Goal: Information Seeking & Learning: Find specific fact

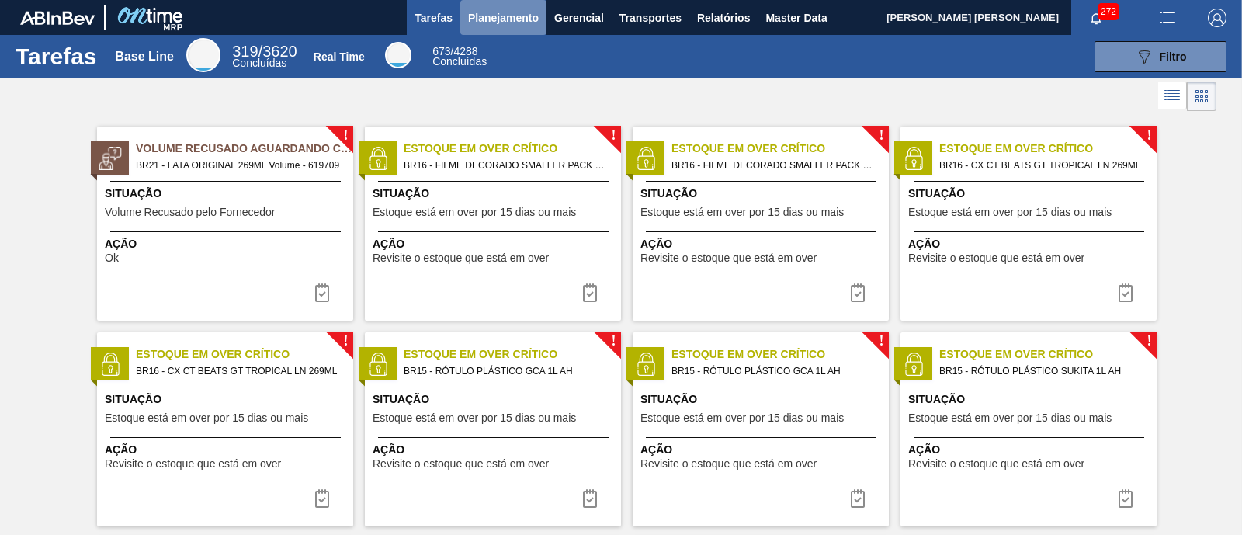
click at [511, 25] on span "Planejamento" at bounding box center [503, 18] width 71 height 19
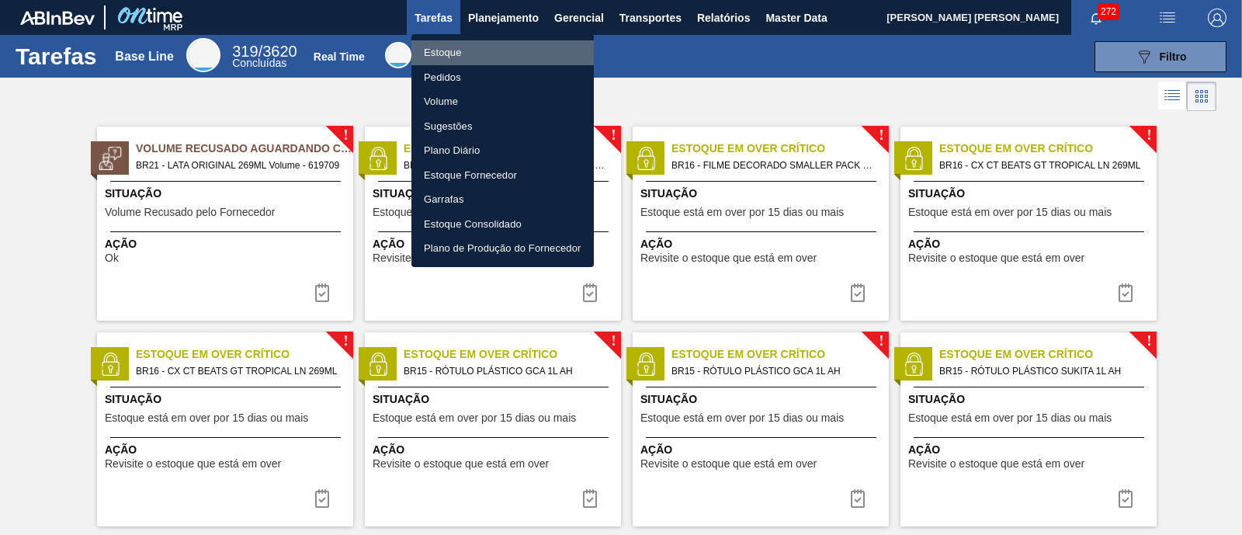
click at [491, 57] on li "Estoque" at bounding box center [502, 52] width 182 height 25
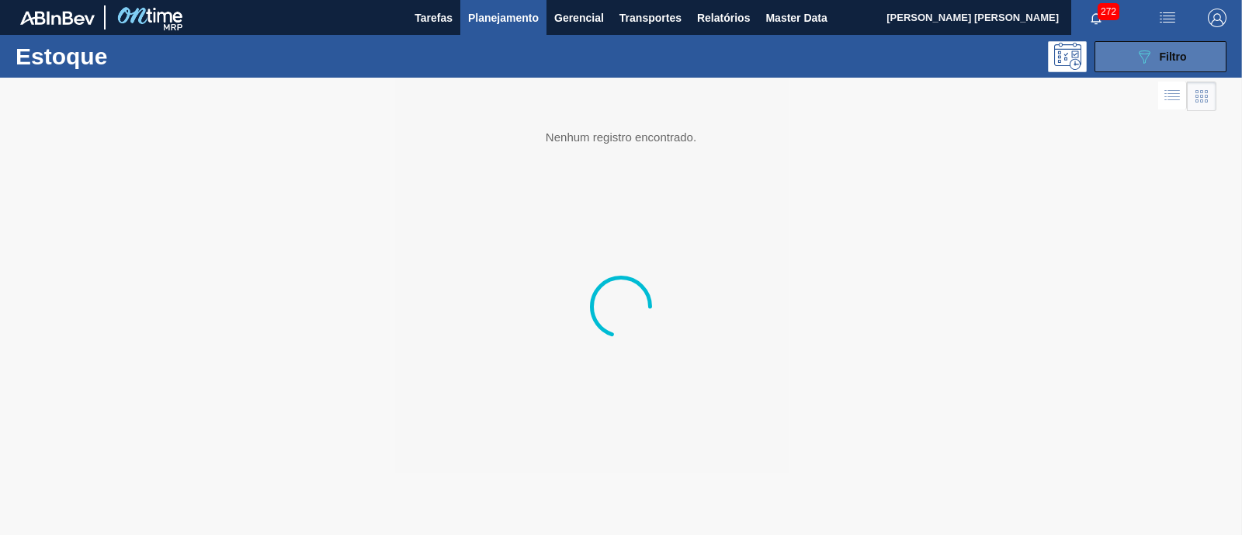
click at [1157, 57] on div "089F7B8B-B2A5-4AFE-B5C0-19BA573D28AC Filtro" at bounding box center [1160, 56] width 52 height 19
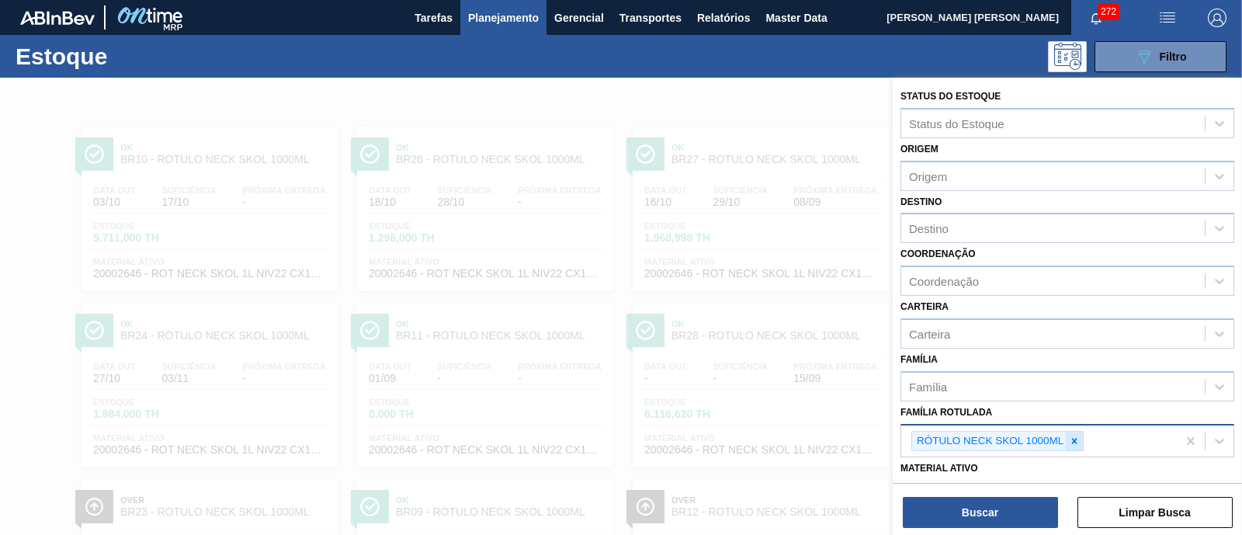
click at [1075, 438] on icon at bounding box center [1073, 440] width 11 height 11
click at [1075, 438] on div "Família Rotulada" at bounding box center [1052, 439] width 303 height 23
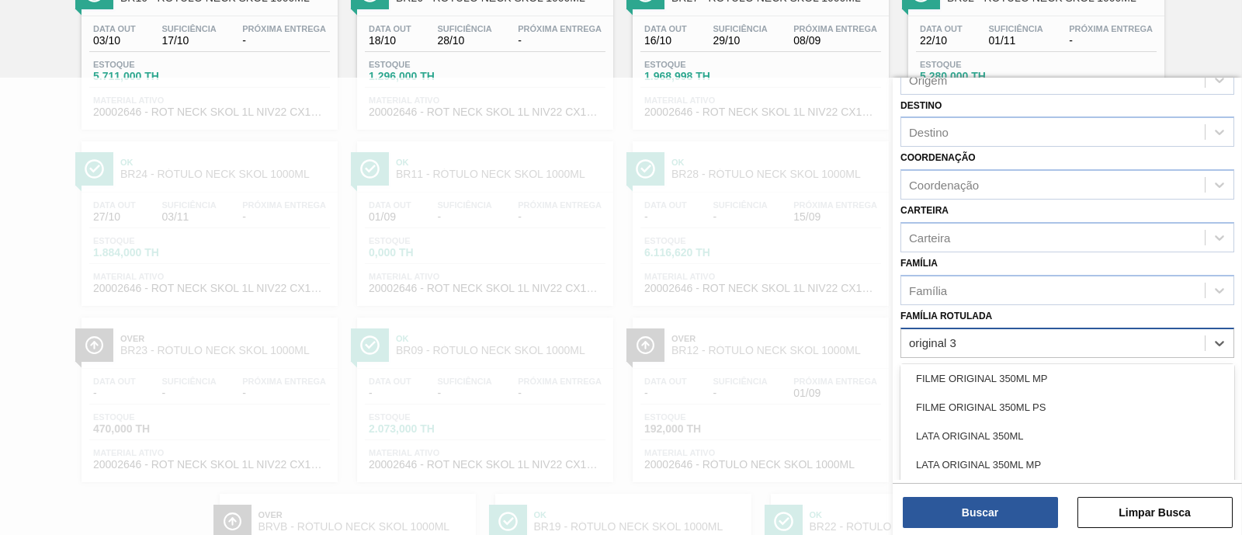
scroll to position [3, 0]
type Rotulada "original 350"
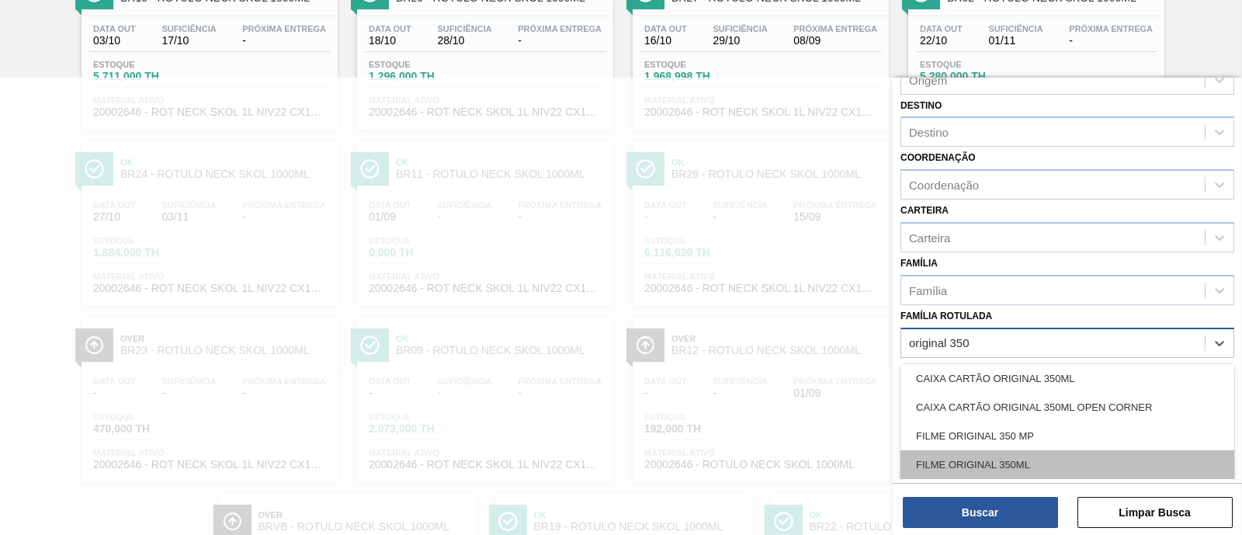
click at [1094, 455] on div "FILME ORIGINAL 350ML" at bounding box center [1067, 464] width 334 height 29
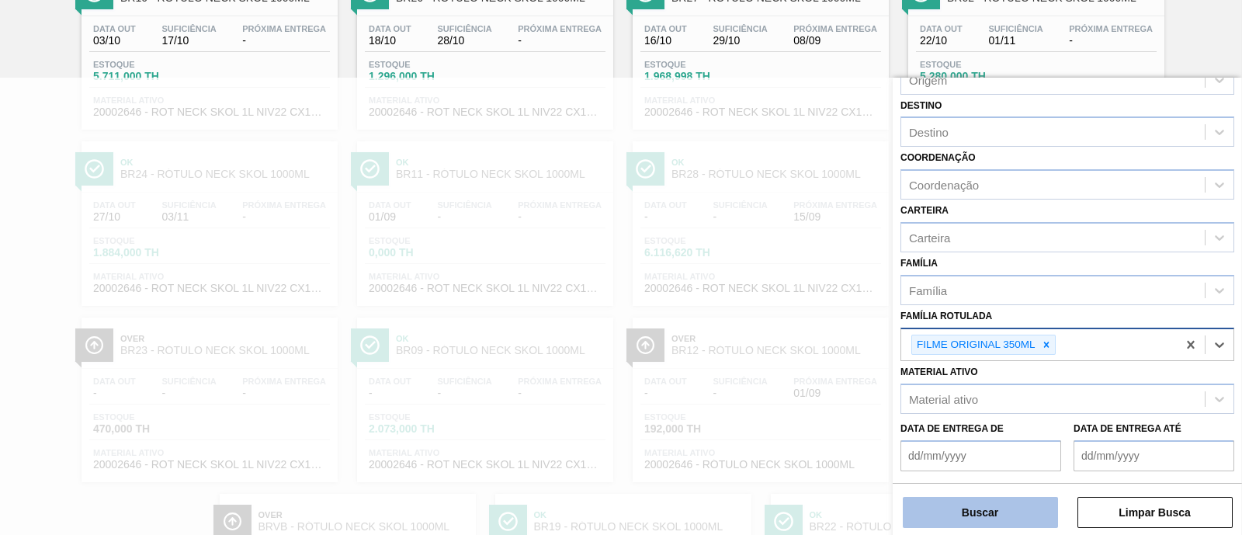
click at [1024, 503] on button "Buscar" at bounding box center [979, 512] width 155 height 31
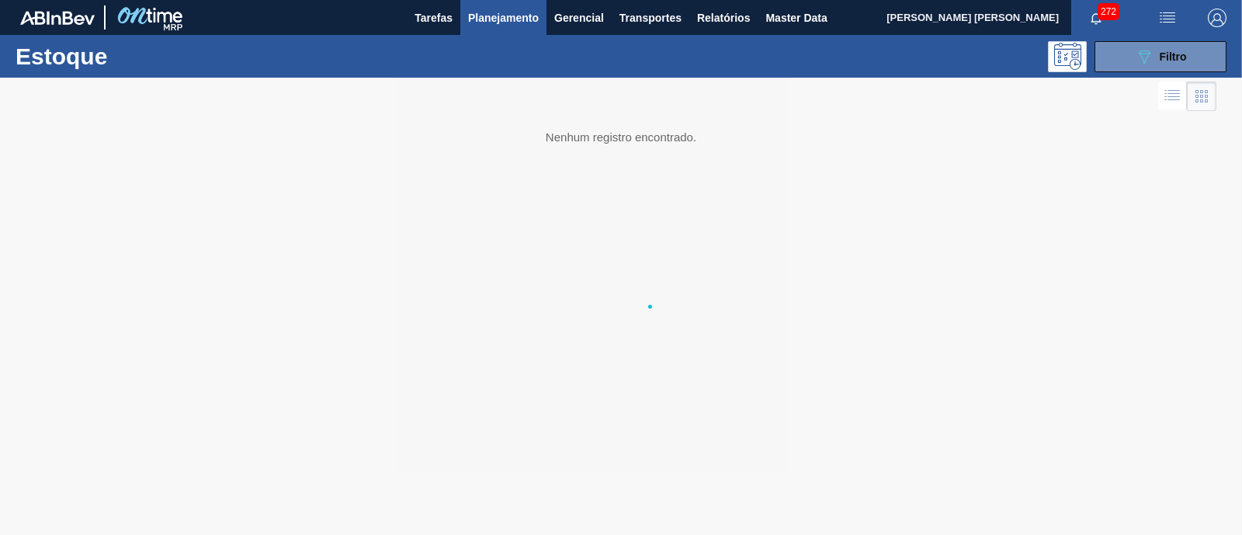
scroll to position [0, 0]
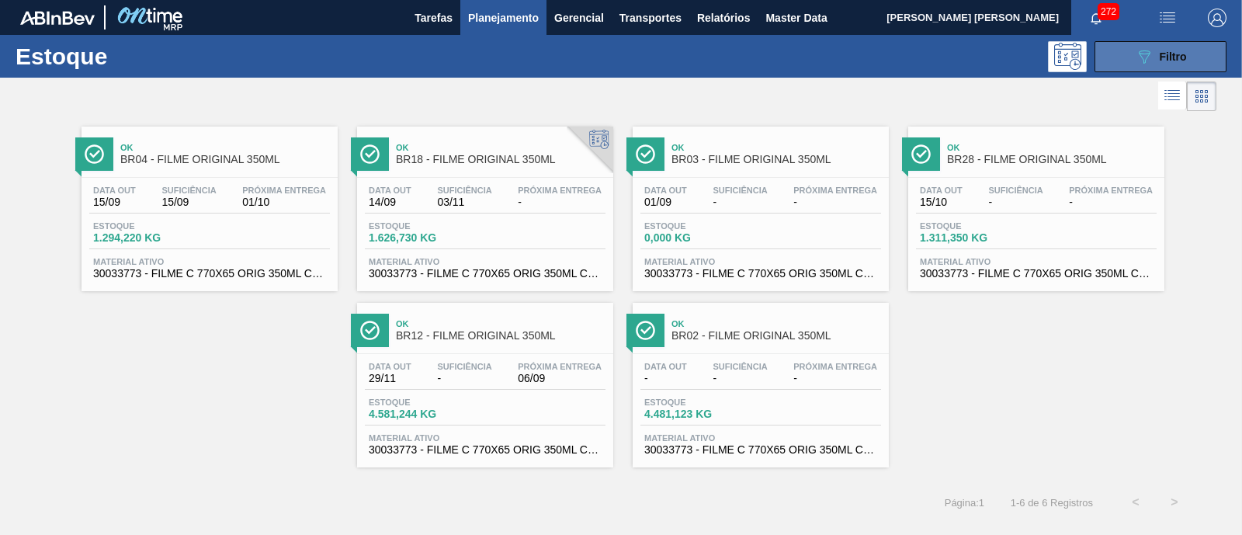
click at [1141, 60] on icon "089F7B8B-B2A5-4AFE-B5C0-19BA573D28AC" at bounding box center [1143, 56] width 19 height 19
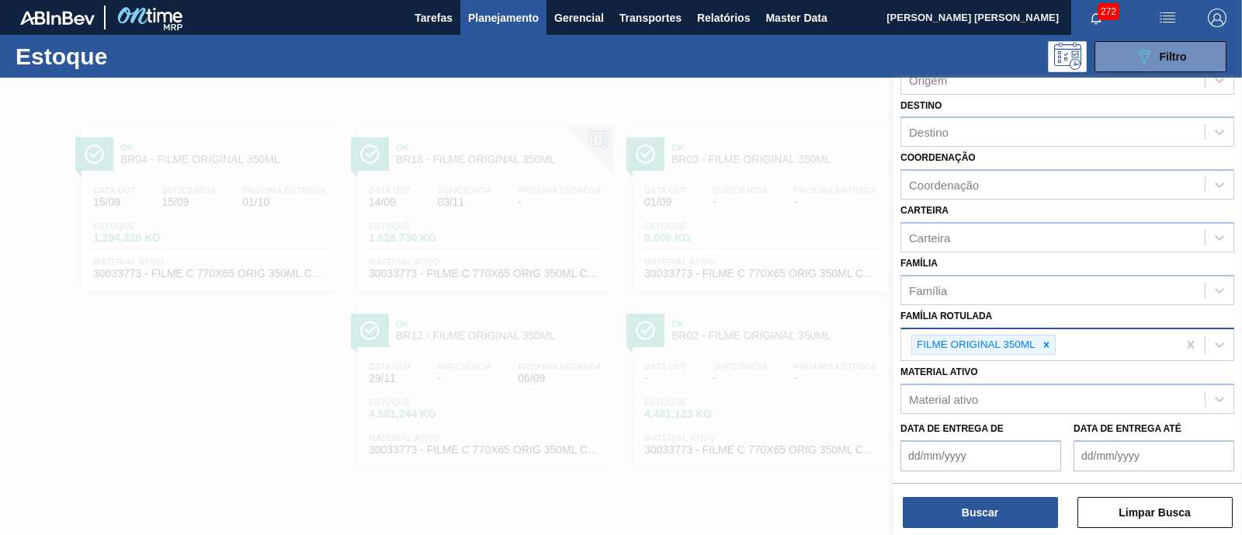
click at [1068, 340] on div "FILME ORIGINAL 350ML" at bounding box center [1038, 345] width 275 height 32
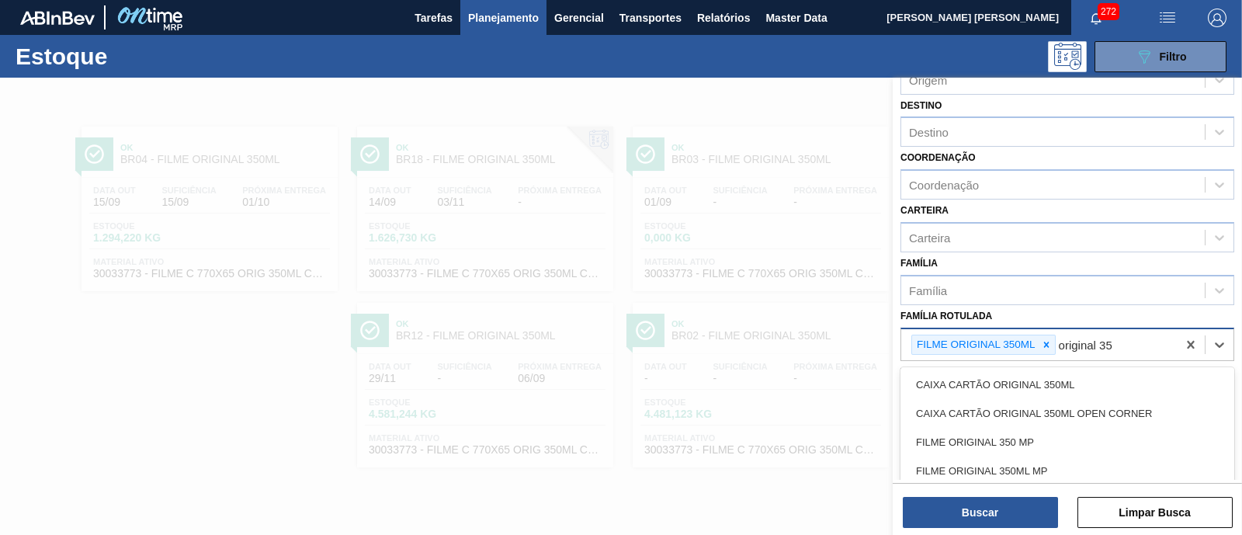
type Rotulada "original 350"
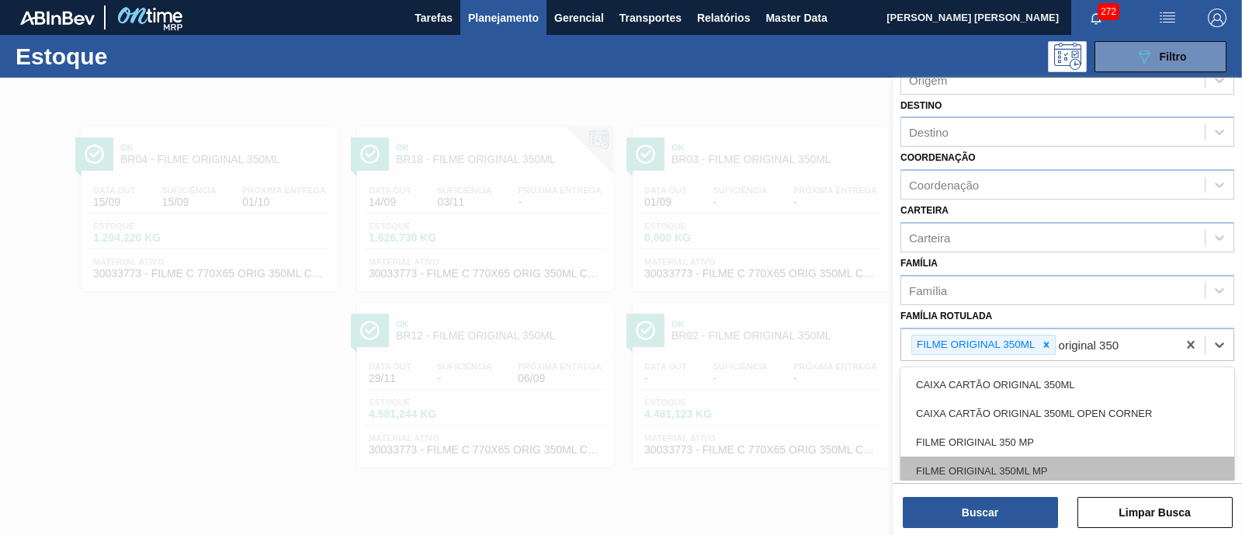
click at [1051, 458] on div "FILME ORIGINAL 350ML MP" at bounding box center [1067, 470] width 334 height 29
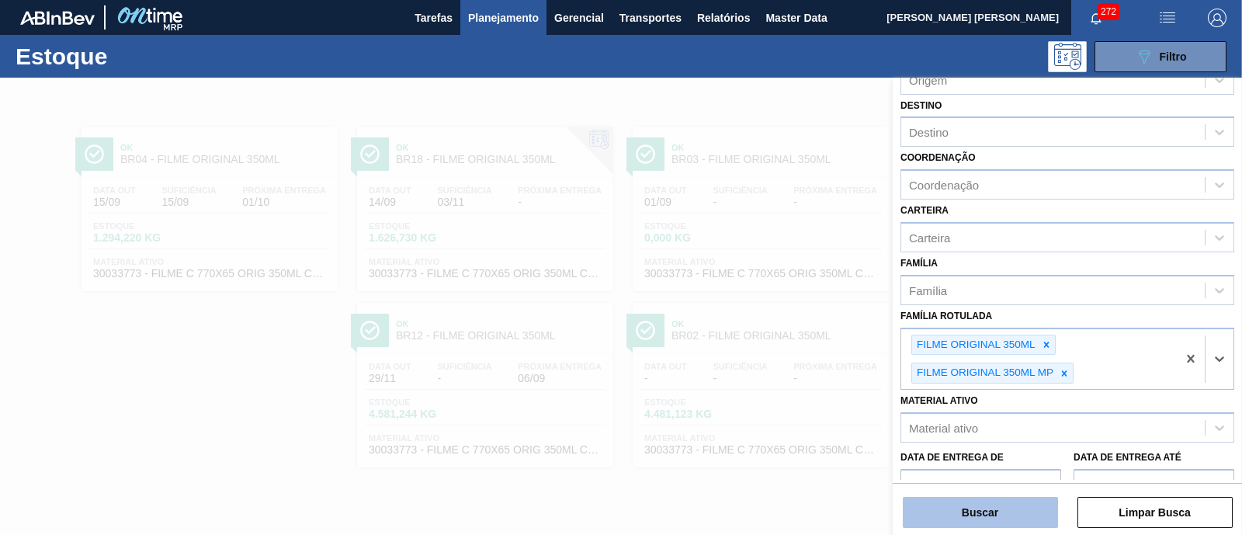
click at [1020, 507] on button "Buscar" at bounding box center [979, 512] width 155 height 31
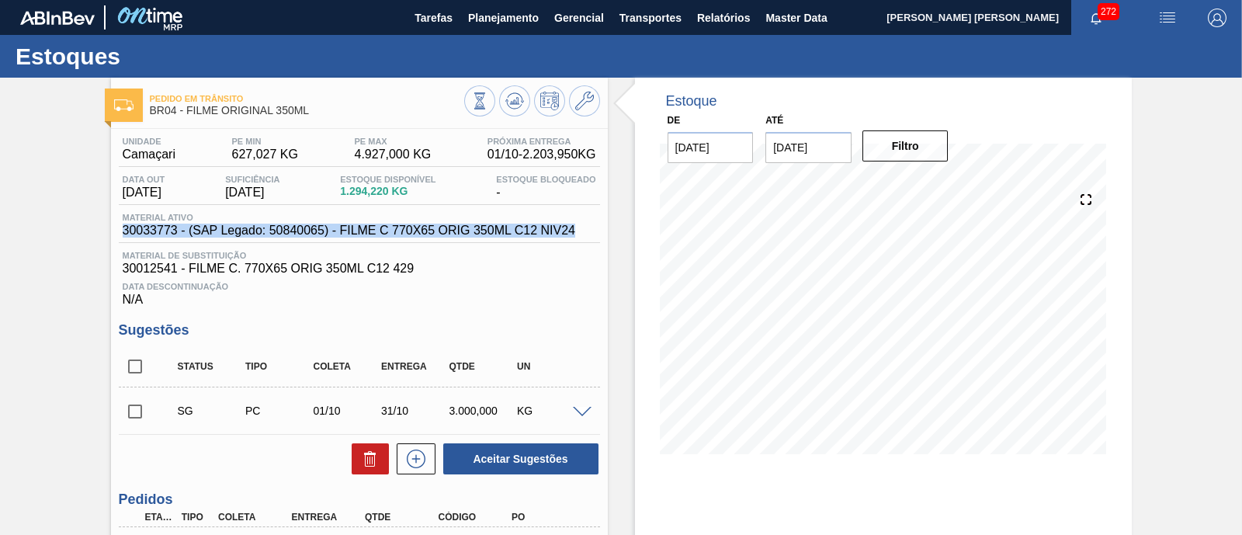
drag, startPoint x: 119, startPoint y: 230, endPoint x: 578, endPoint y: 233, distance: 459.4
click at [578, 233] on div "Material ativo 30033773 - (SAP Legado: 50840065) - FILME C 770X65 ORIG 350ML C1…" at bounding box center [349, 225] width 460 height 25
copy span "30033773 - (SAP Legado: 50840065) - FILME C 770X65 ORIG 350ML C12 NIV24"
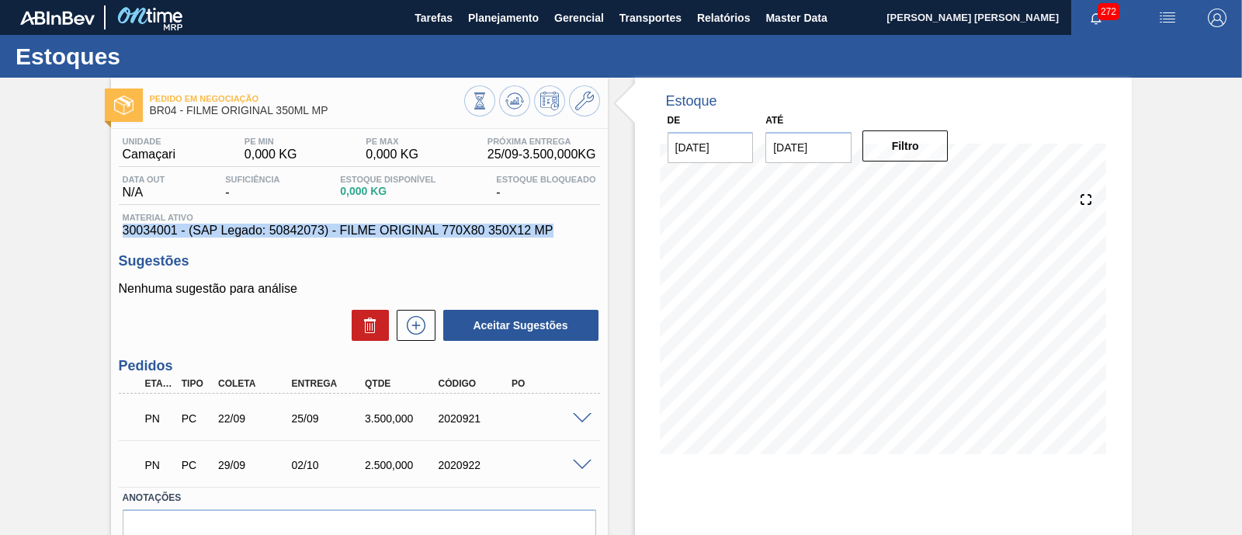
drag, startPoint x: 123, startPoint y: 238, endPoint x: 582, endPoint y: 232, distance: 458.6
click at [582, 232] on span "30034001 - (SAP Legado: 50842073) - FILME ORIGINAL 770X80 350X12 MP" at bounding box center [359, 230] width 473 height 14
copy span "30034001 - (SAP Legado: 50842073) - FILME ORIGINAL 770X80 350X12 MP"
